Goal: Task Accomplishment & Management: Manage account settings

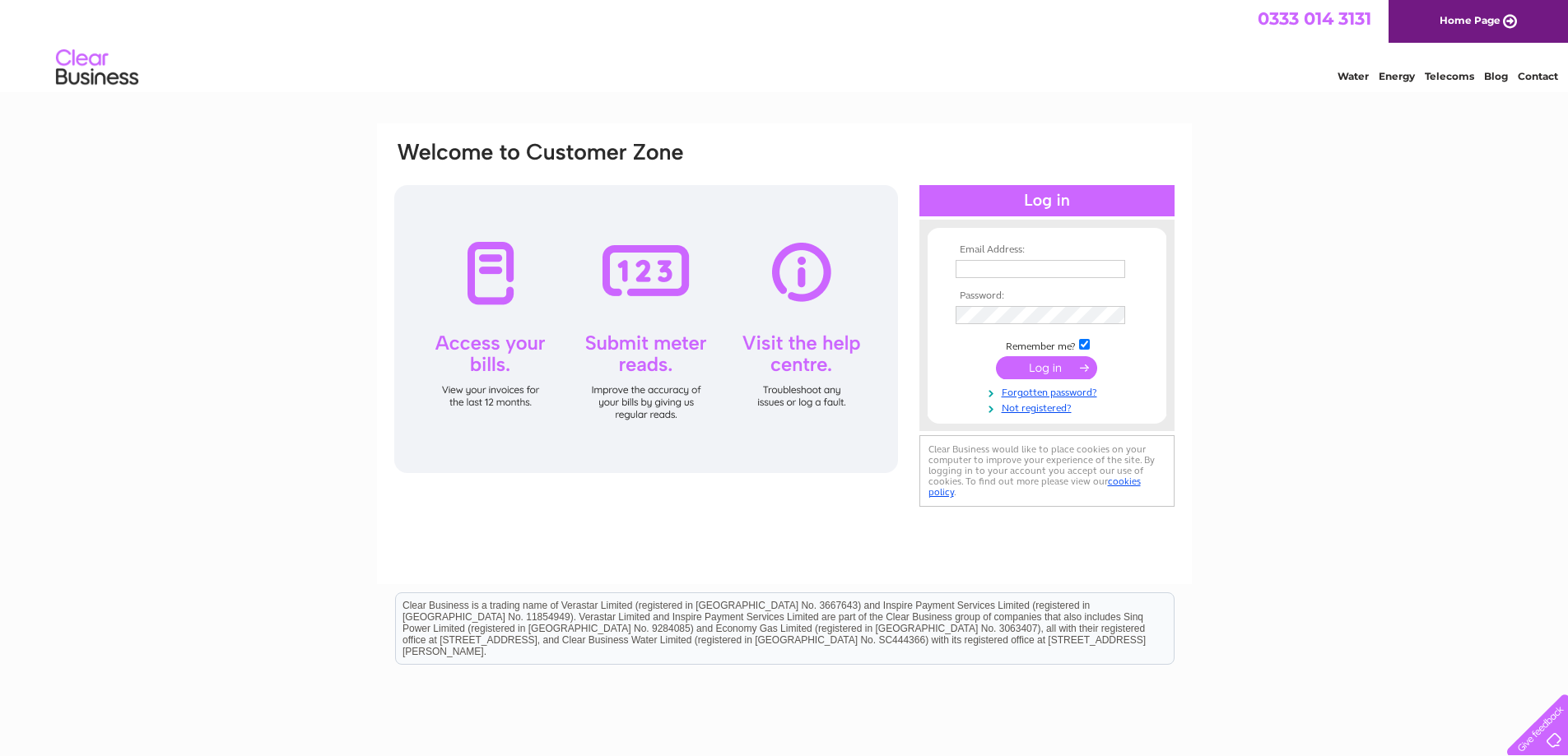
type input "[EMAIL_ADDRESS][PERSON_NAME][DOMAIN_NAME]"
click at [1025, 371] on input "submit" at bounding box center [1047, 368] width 102 height 23
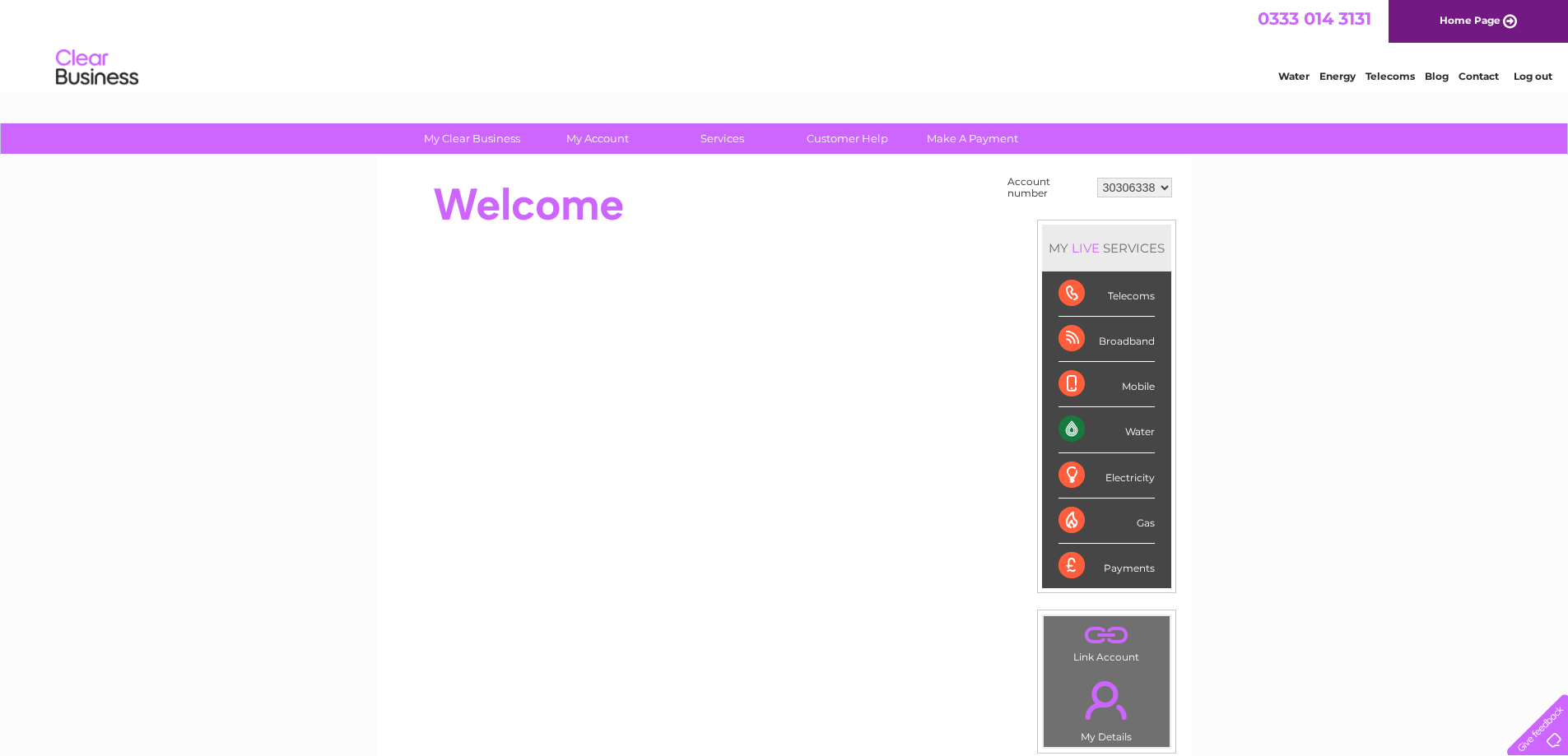
click at [1115, 428] on div "Water" at bounding box center [1107, 430] width 96 height 45
click at [1146, 427] on div "Water" at bounding box center [1107, 430] width 96 height 45
click at [1065, 428] on div "Water" at bounding box center [1107, 430] width 96 height 45
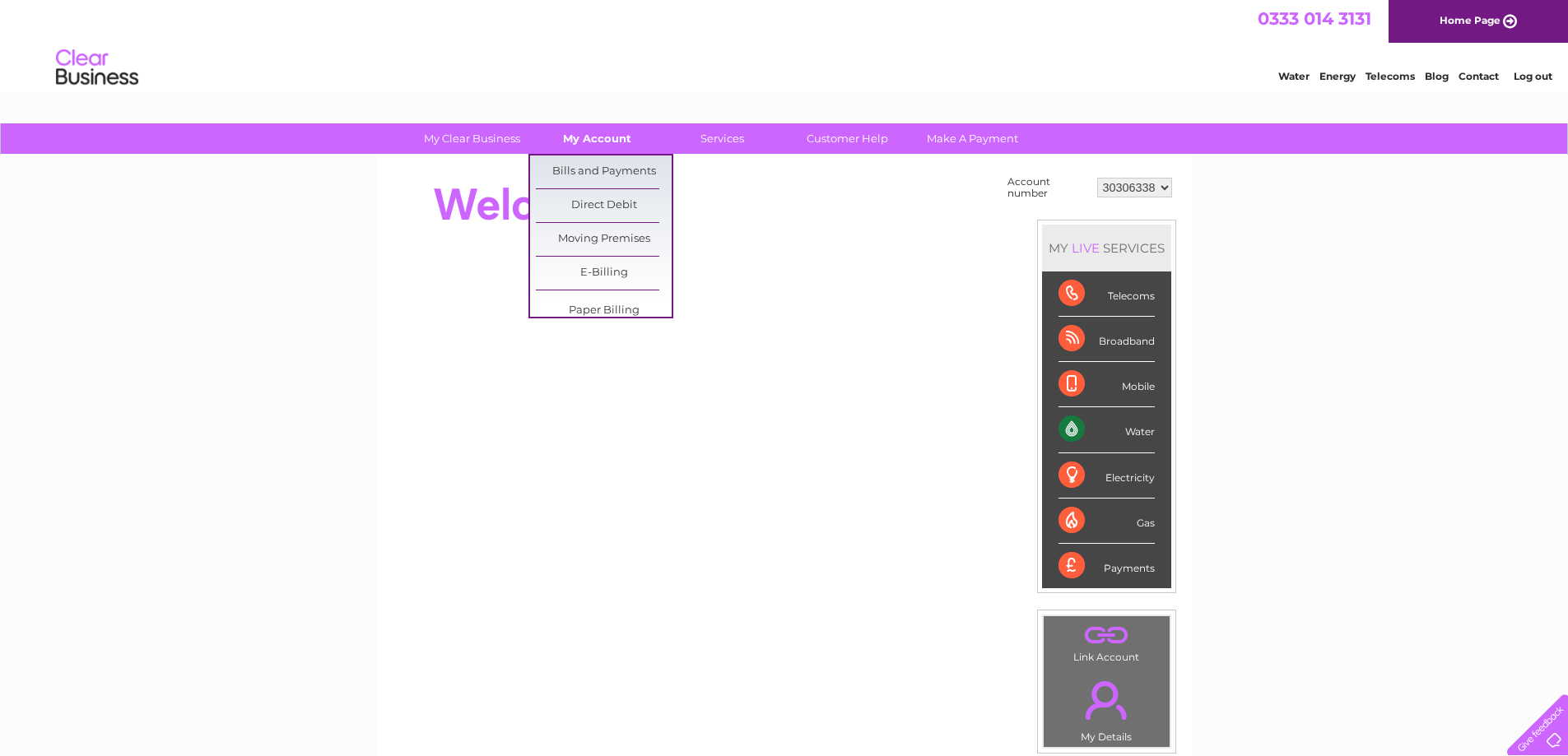
click at [556, 139] on link "My Account" at bounding box center [597, 138] width 136 height 30
click at [560, 174] on link "Bills and Payments" at bounding box center [604, 171] width 136 height 33
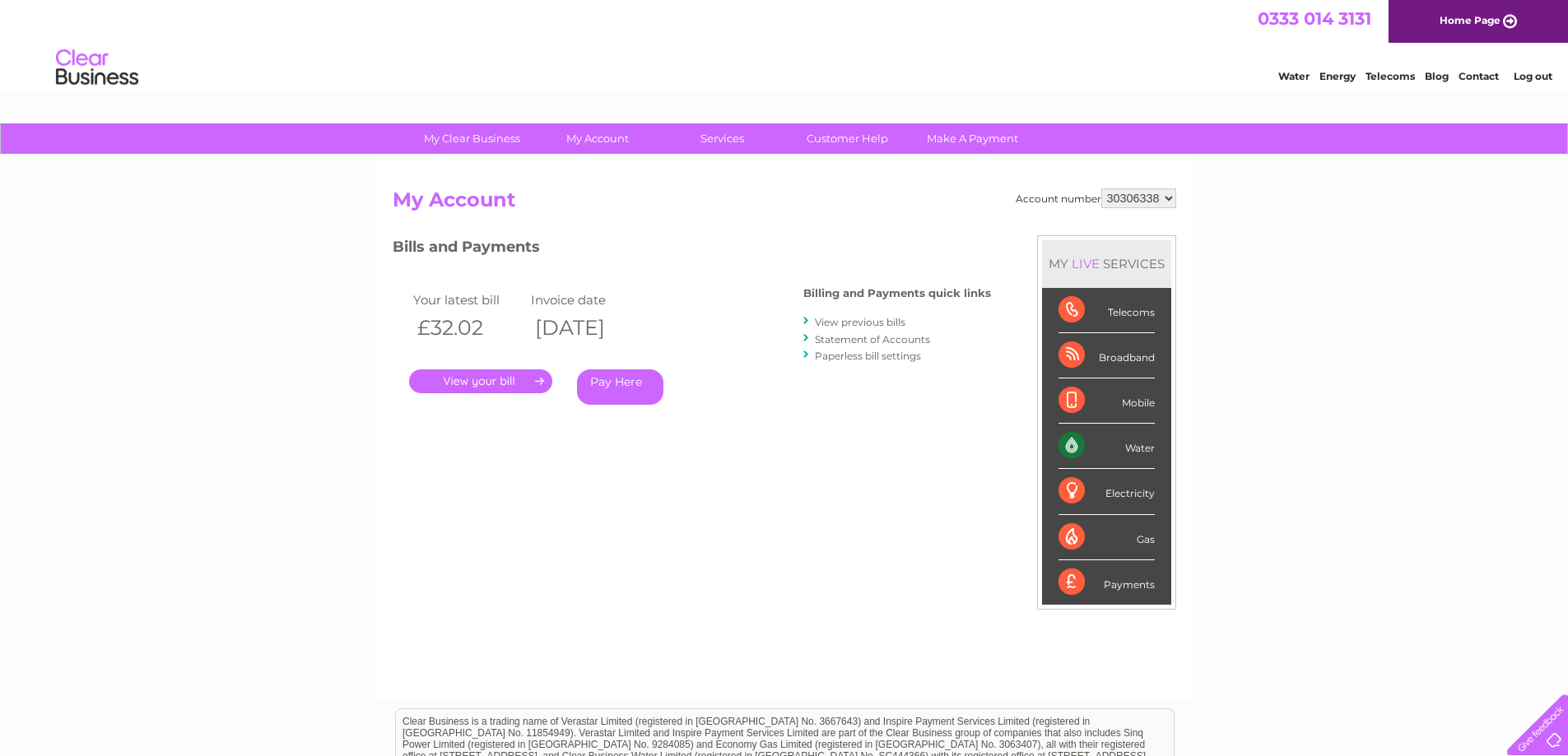
click at [513, 386] on link "." at bounding box center [480, 380] width 143 height 24
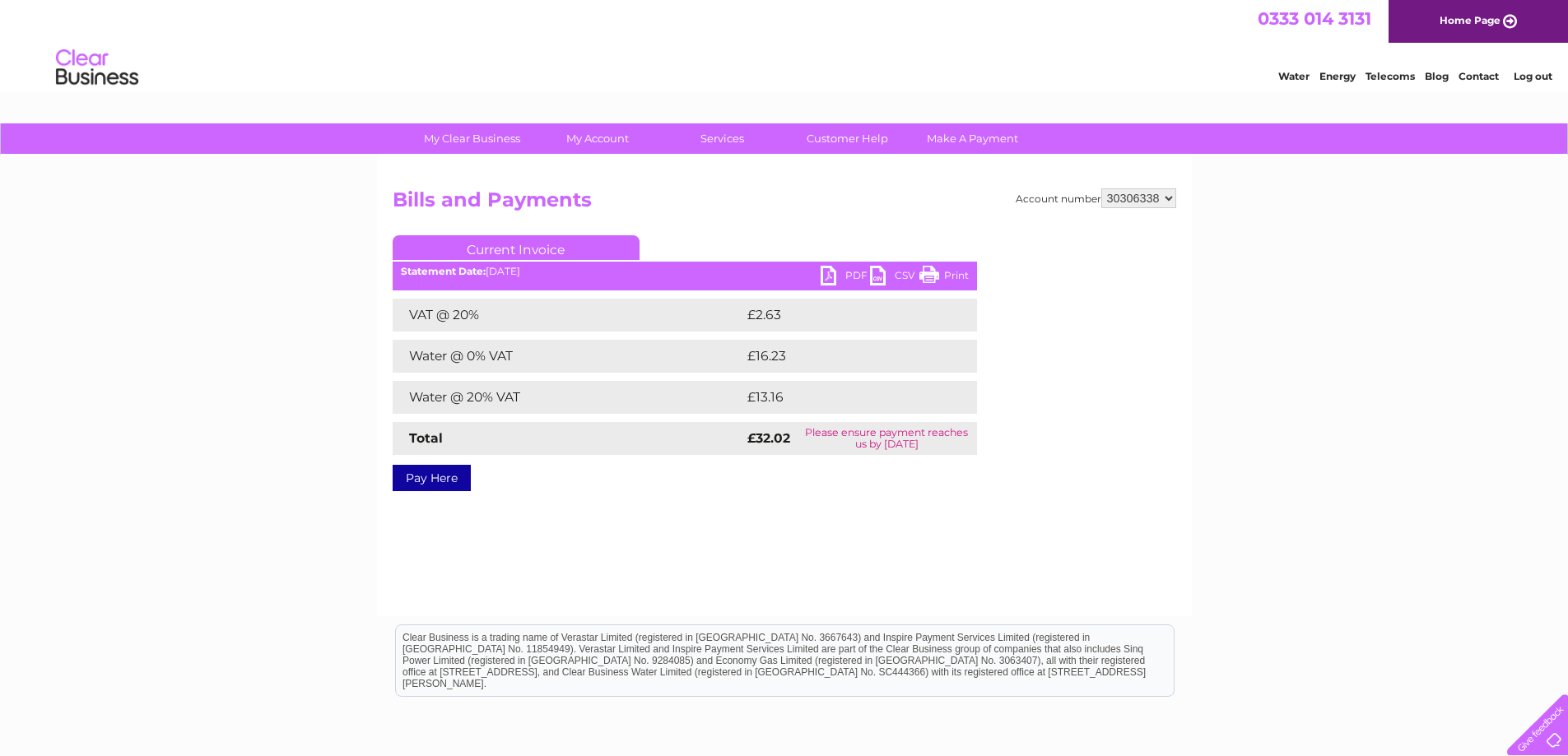
click at [841, 279] on link "PDF" at bounding box center [846, 277] width 49 height 24
